Goal: Task Accomplishment & Management: Manage account settings

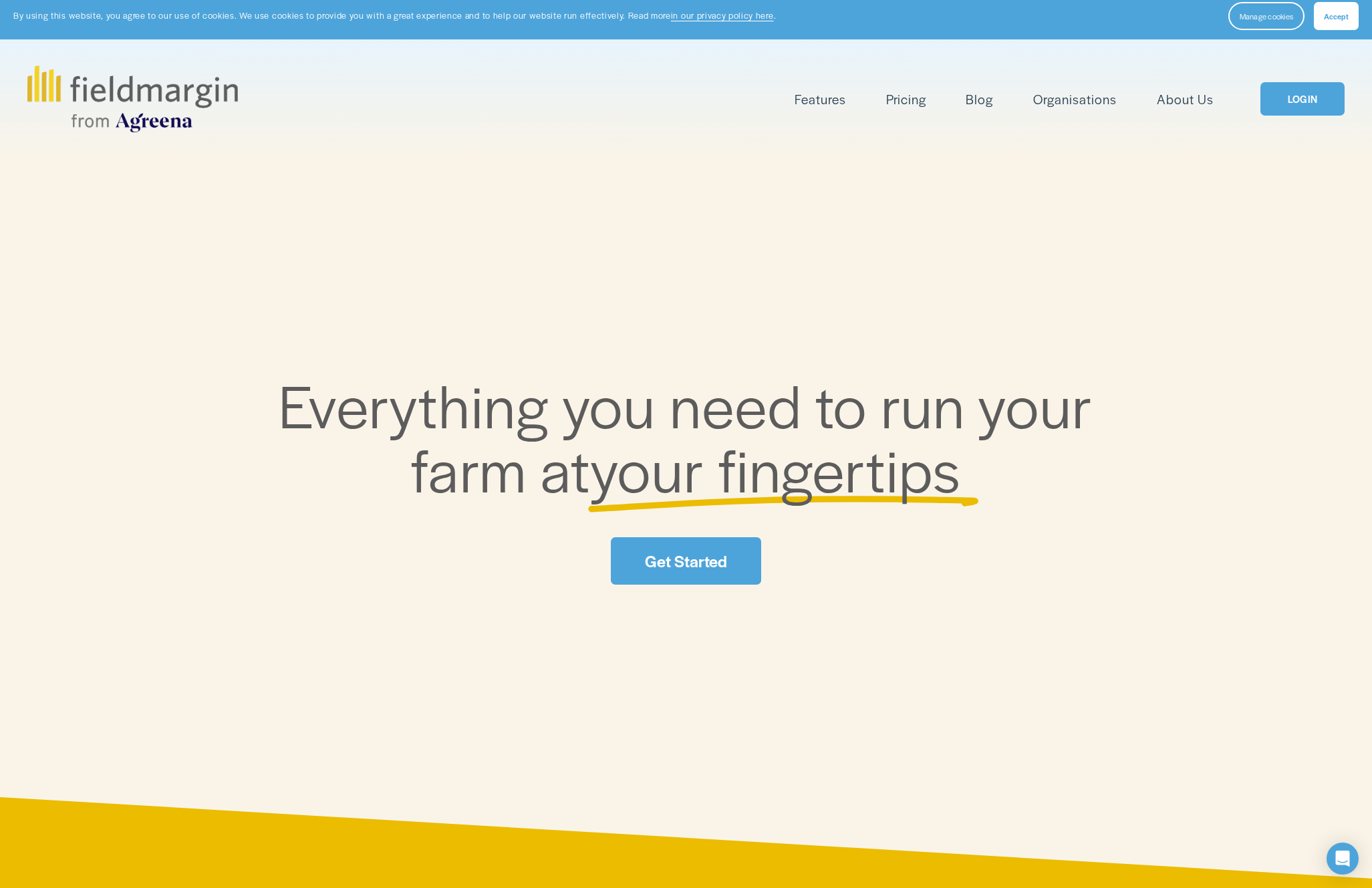
click at [1292, 116] on link "LOGIN" at bounding box center [1302, 99] width 84 height 34
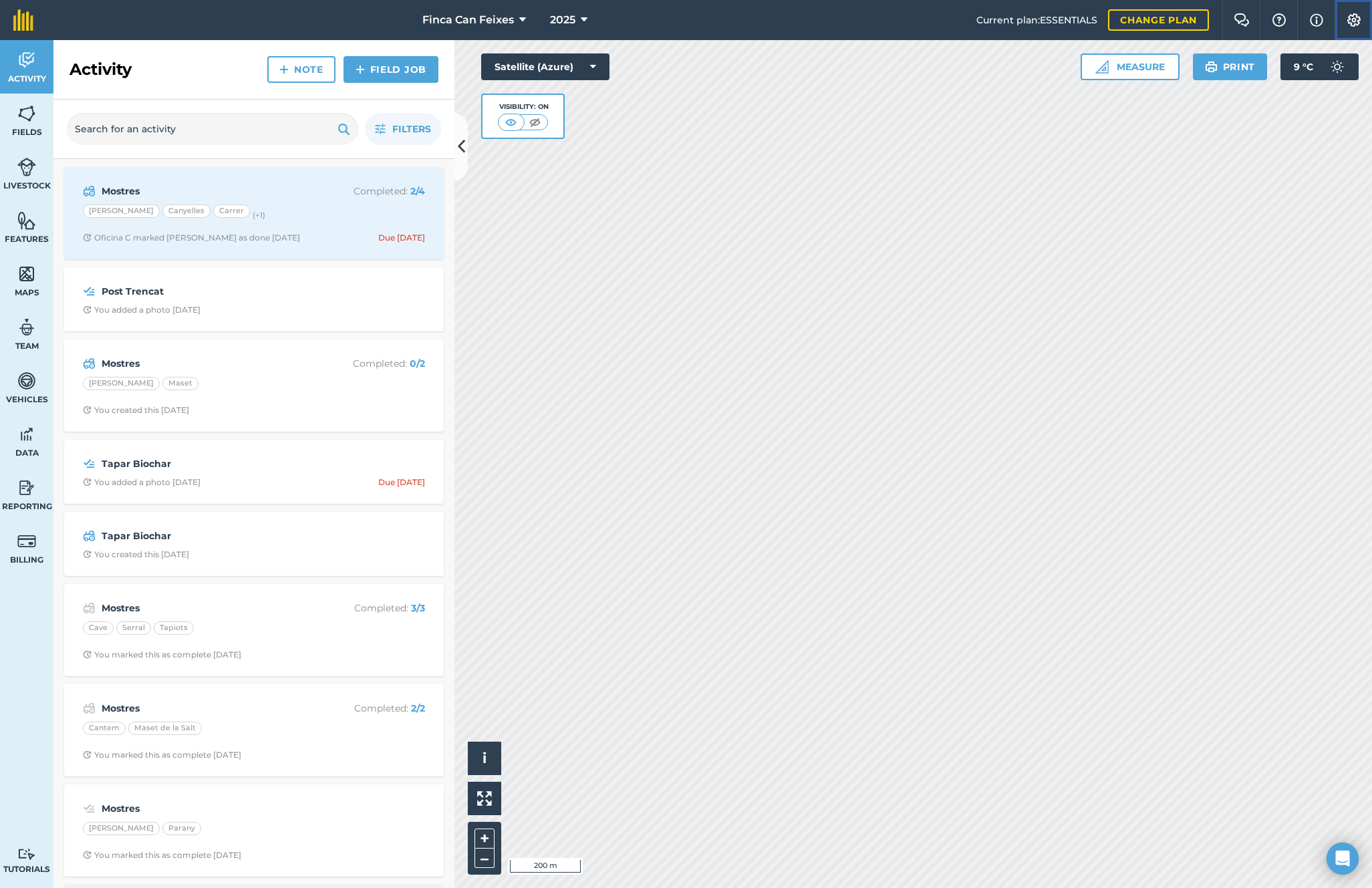
drag, startPoint x: 1363, startPoint y: 22, endPoint x: 1357, endPoint y: 23, distance: 6.1
click at [1362, 22] on button "Settings" at bounding box center [1354, 20] width 38 height 40
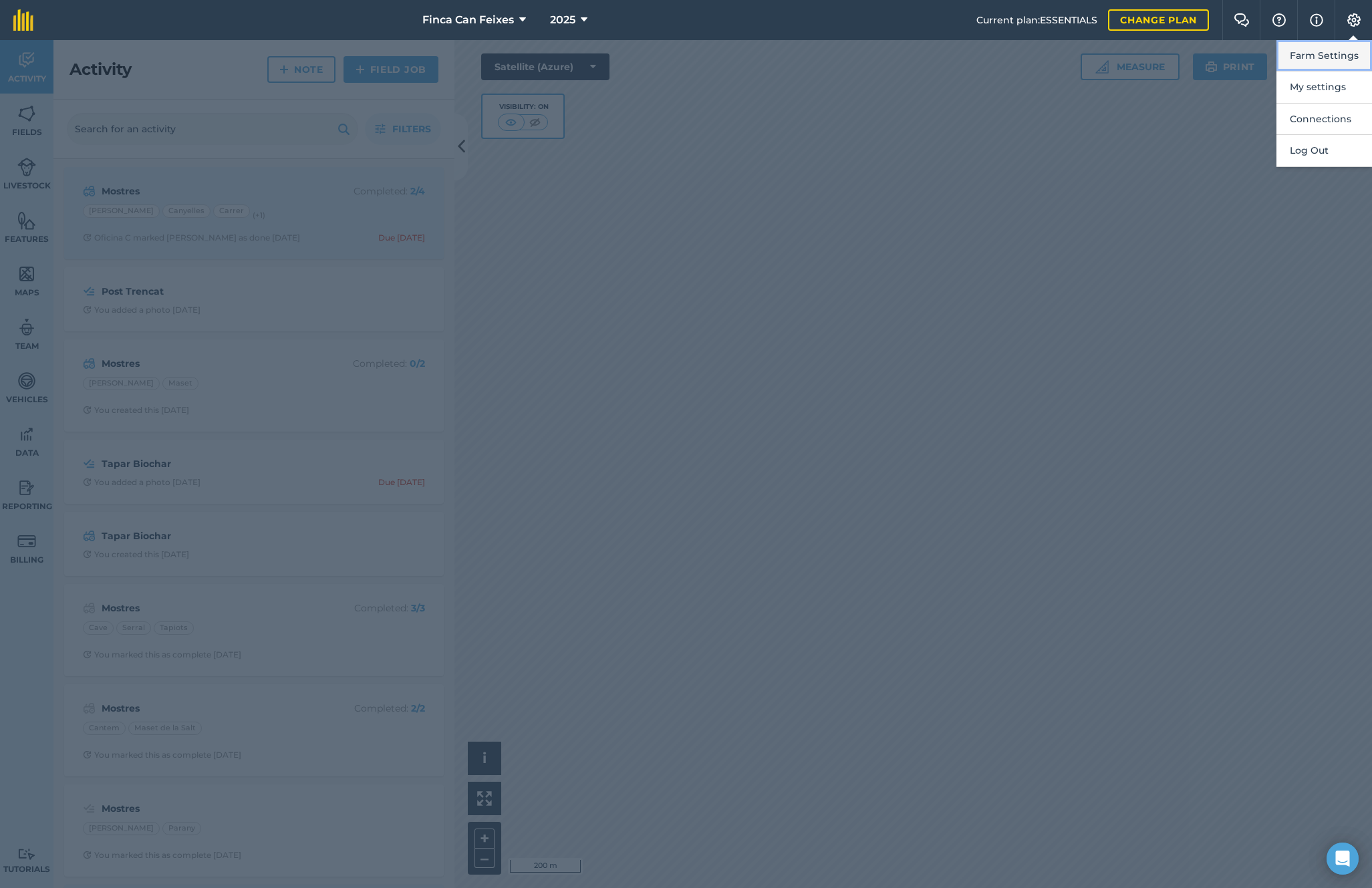
click at [1333, 53] on button "Farm Settings" at bounding box center [1324, 56] width 96 height 32
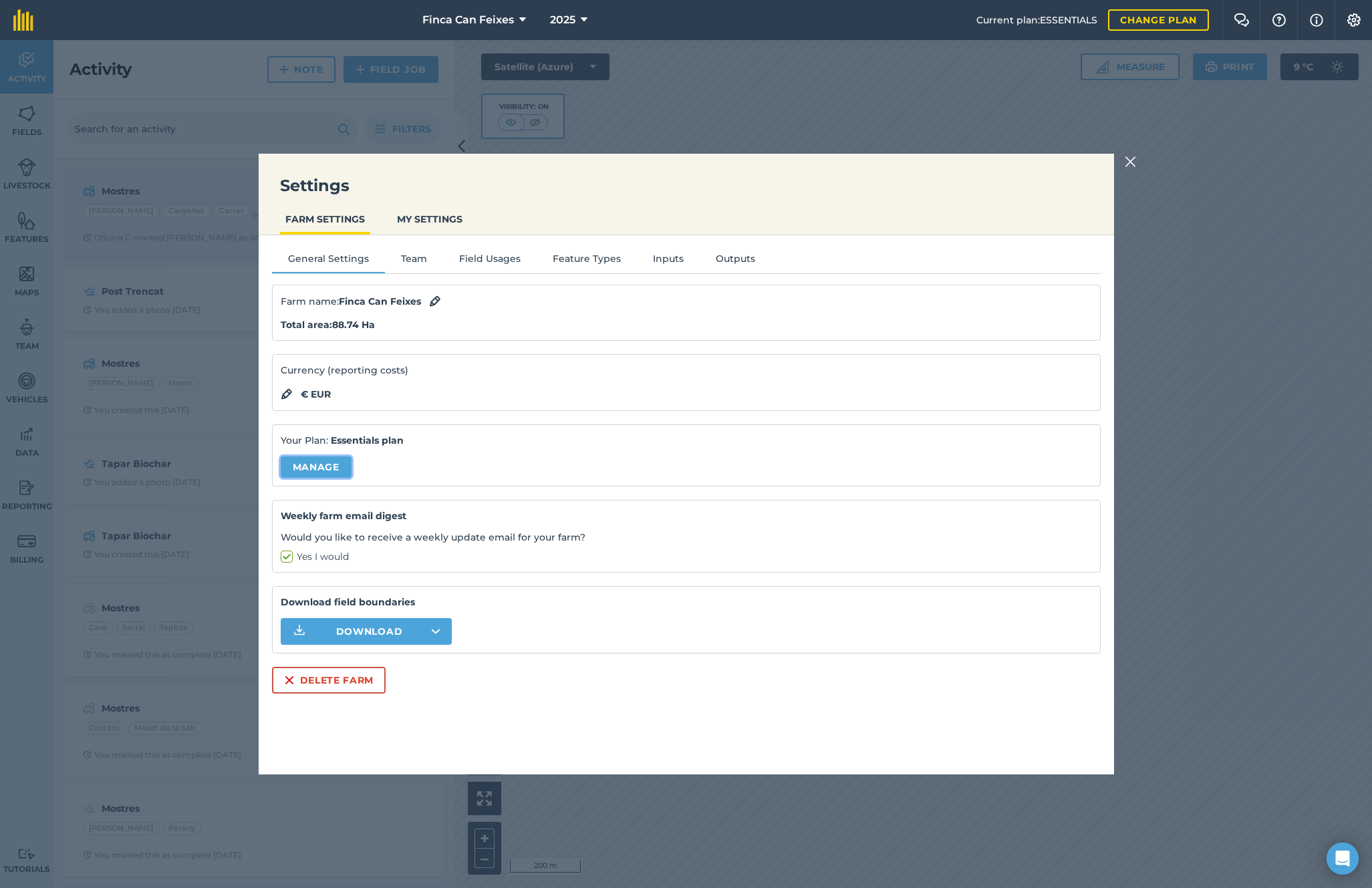
click at [312, 469] on link "Manage" at bounding box center [316, 467] width 71 height 22
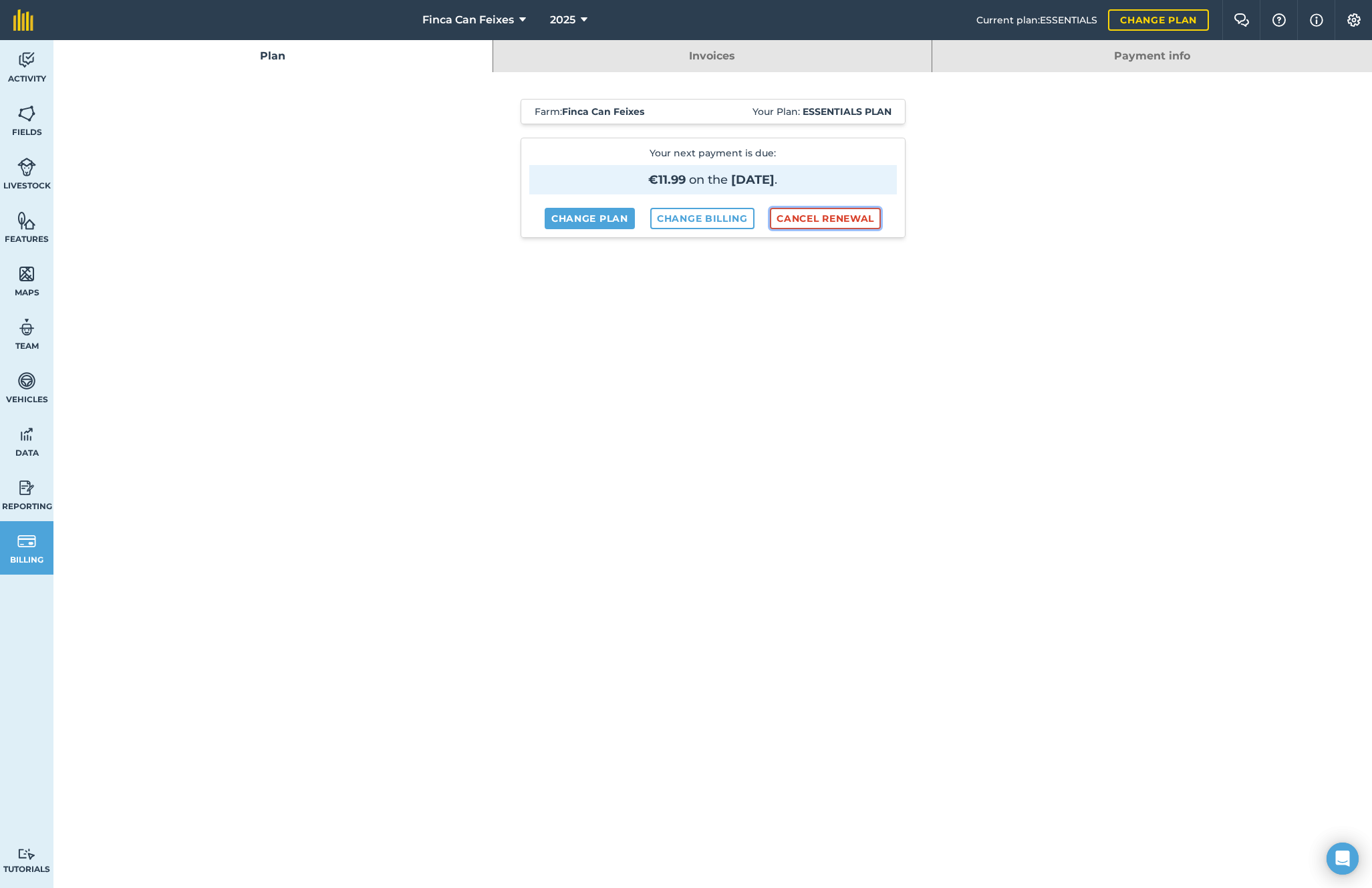
click at [813, 214] on button "Cancel renewal" at bounding box center [825, 219] width 111 height 22
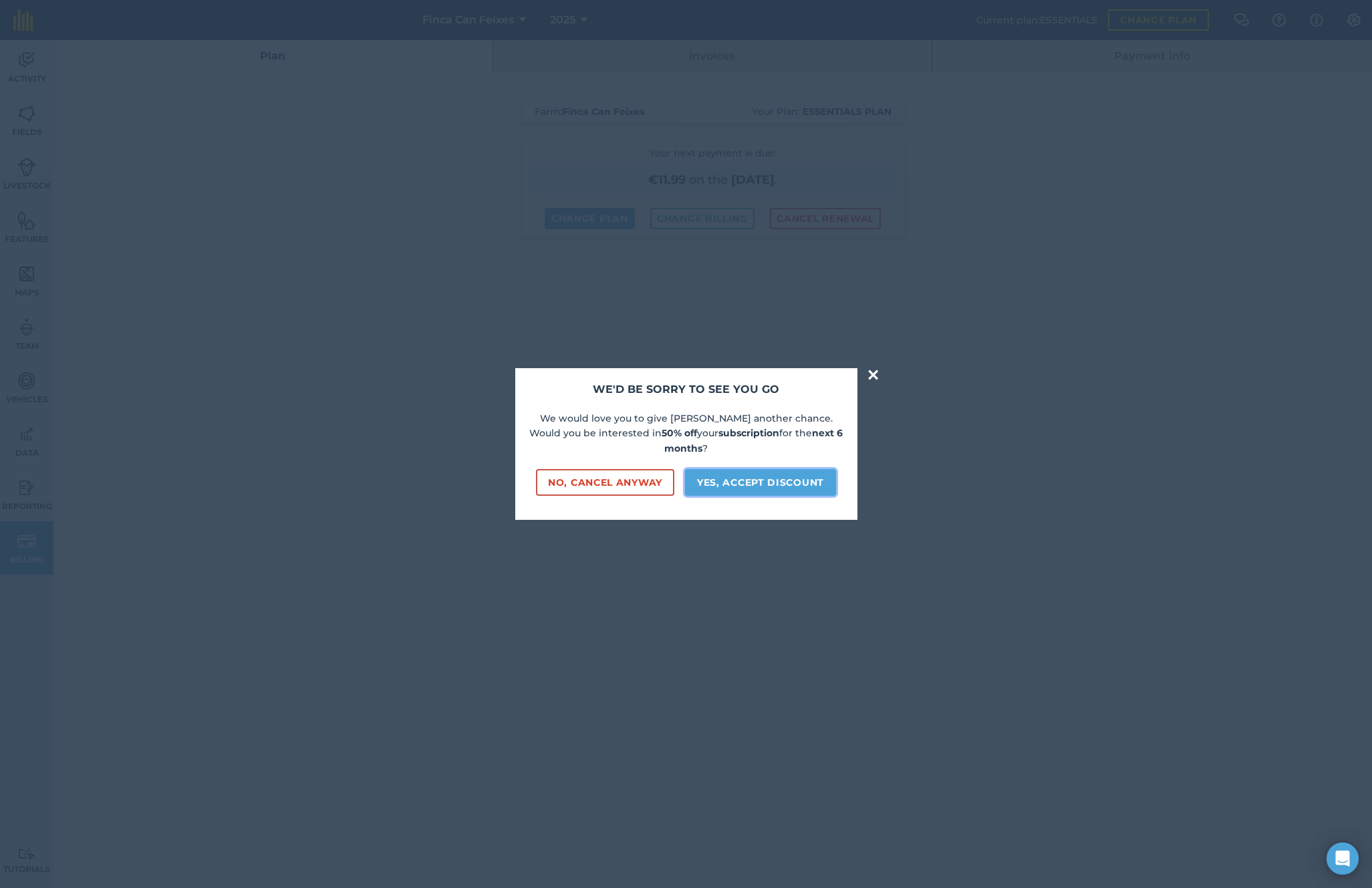
click at [730, 476] on button "Yes, accept discount" at bounding box center [761, 483] width 151 height 27
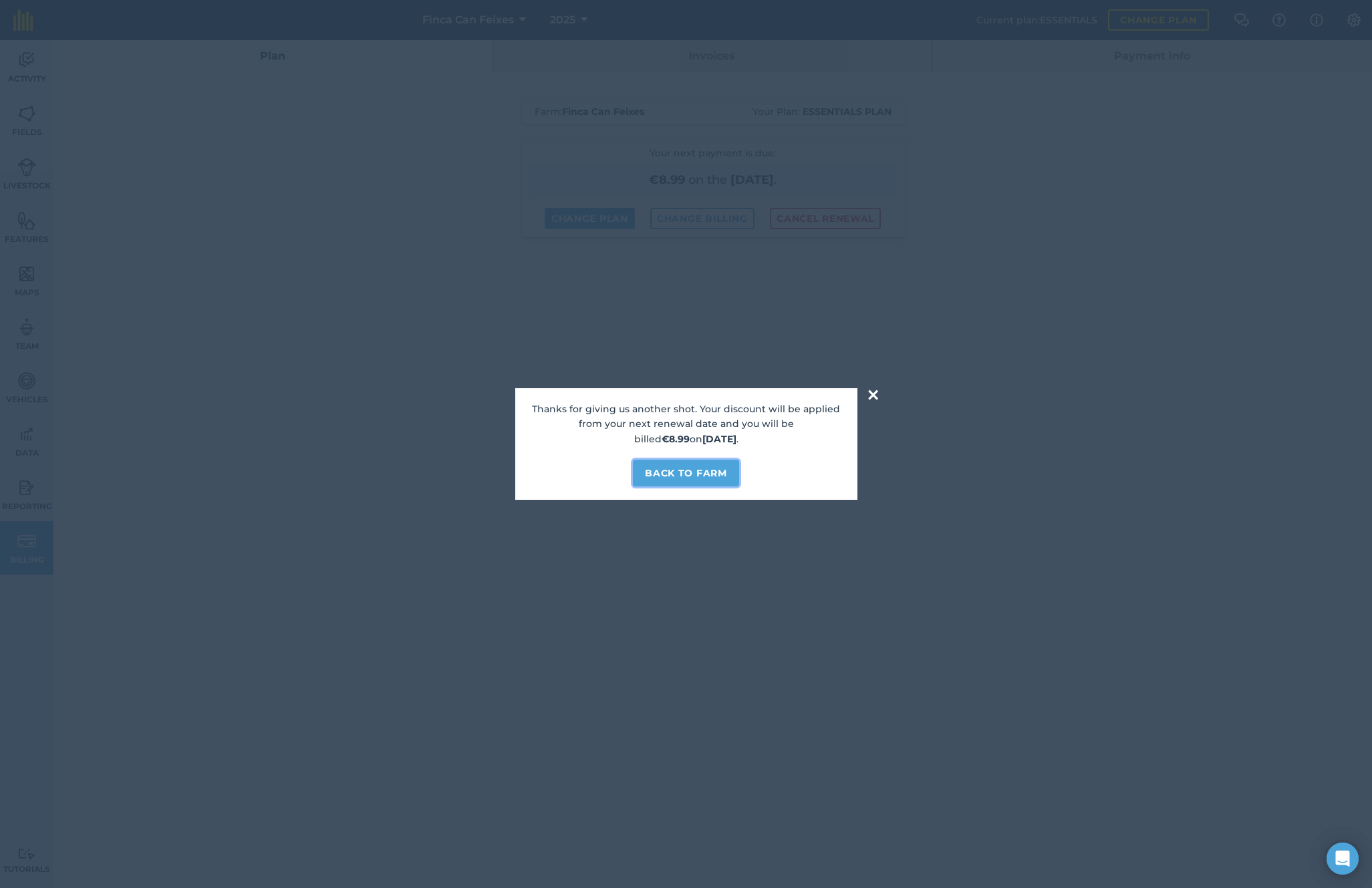
click at [695, 472] on button "Back to farm" at bounding box center [685, 473] width 106 height 27
